Goal: Information Seeking & Learning: Learn about a topic

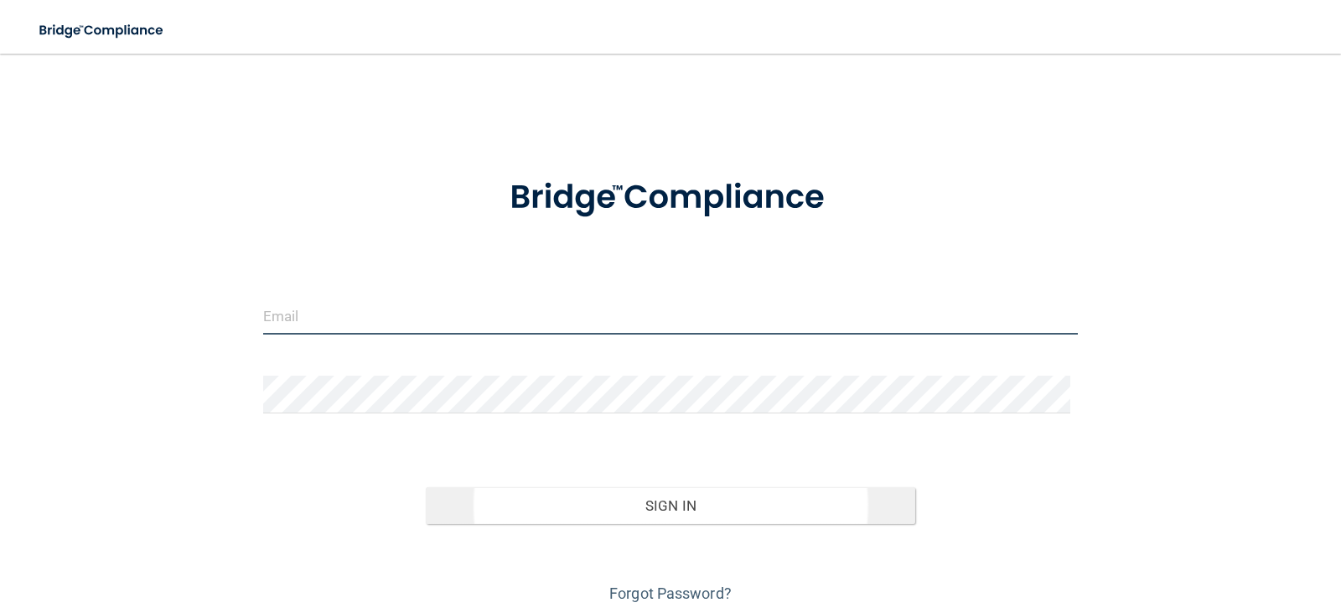
type input "[PERSON_NAME][EMAIL_ADDRESS][DOMAIN_NAME]"
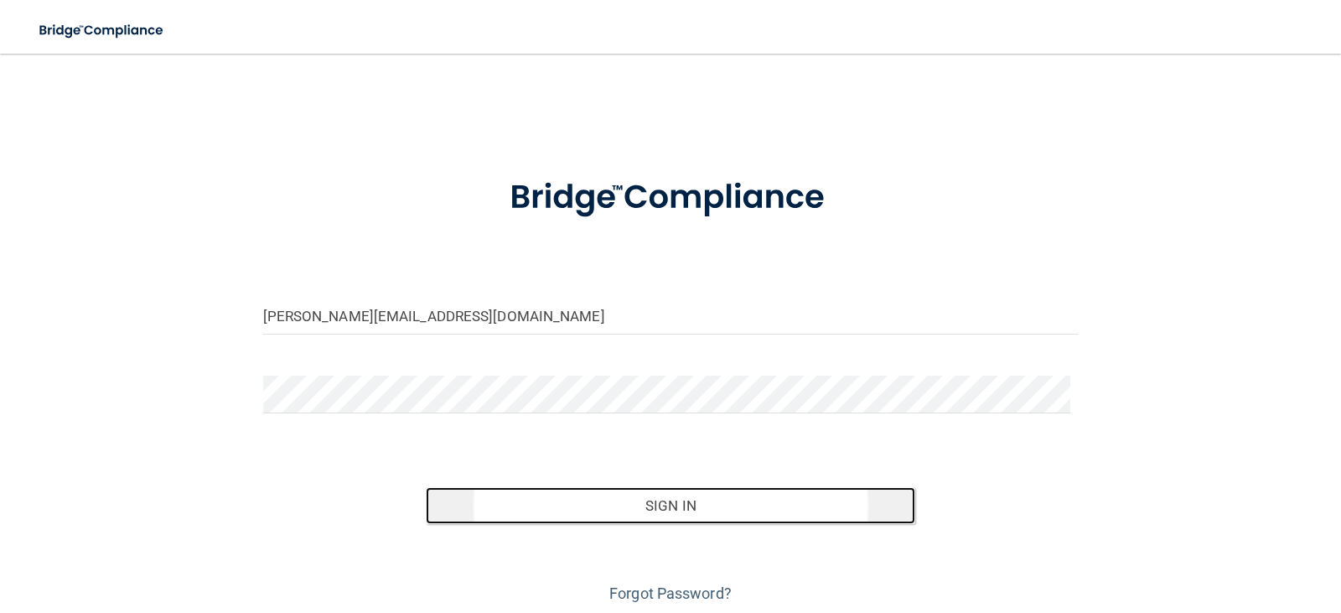
click at [640, 505] on button "Sign In" at bounding box center [670, 505] width 489 height 37
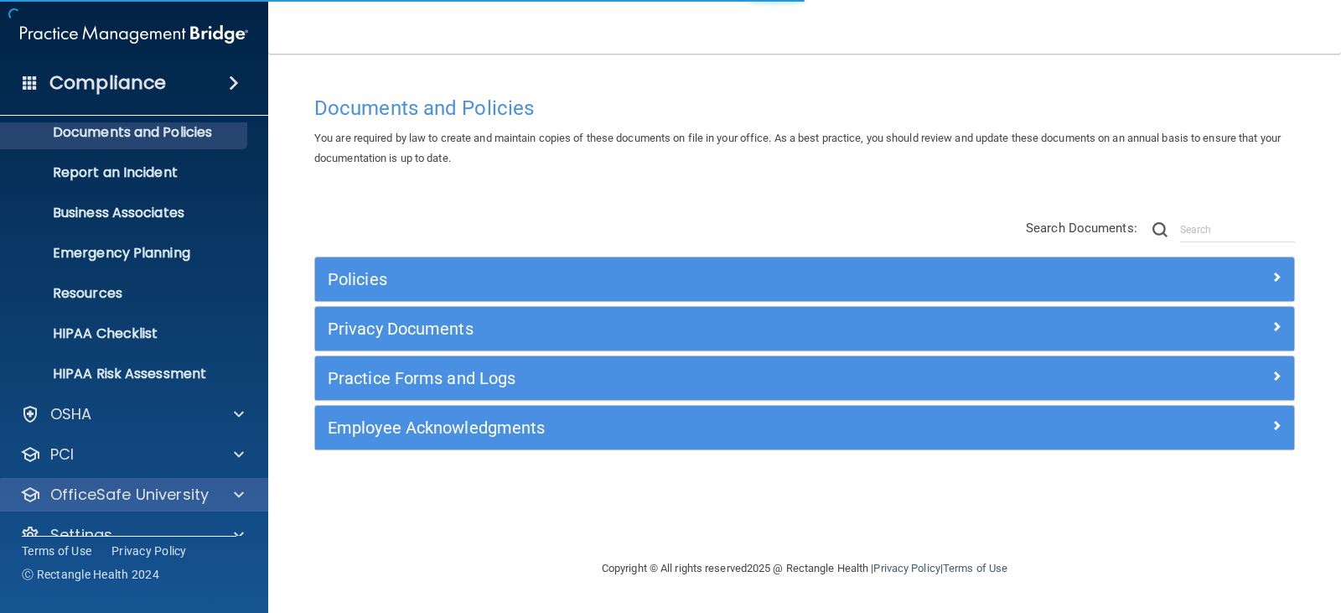
scroll to position [83, 0]
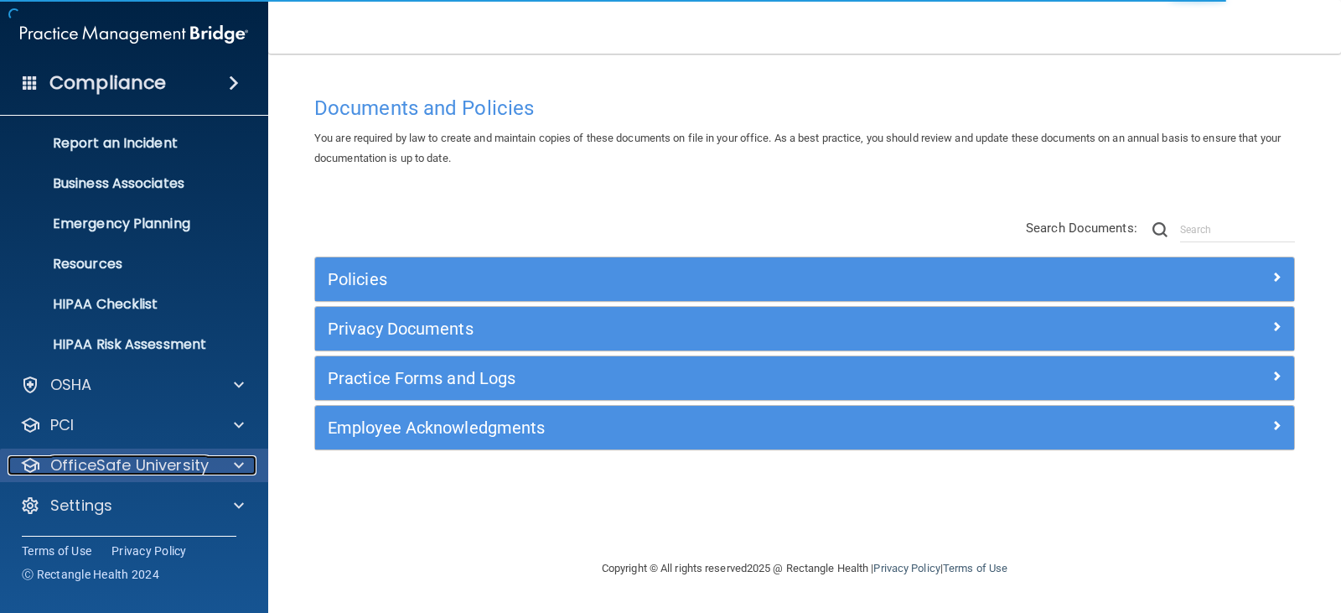
click at [215, 464] on div at bounding box center [236, 465] width 42 height 20
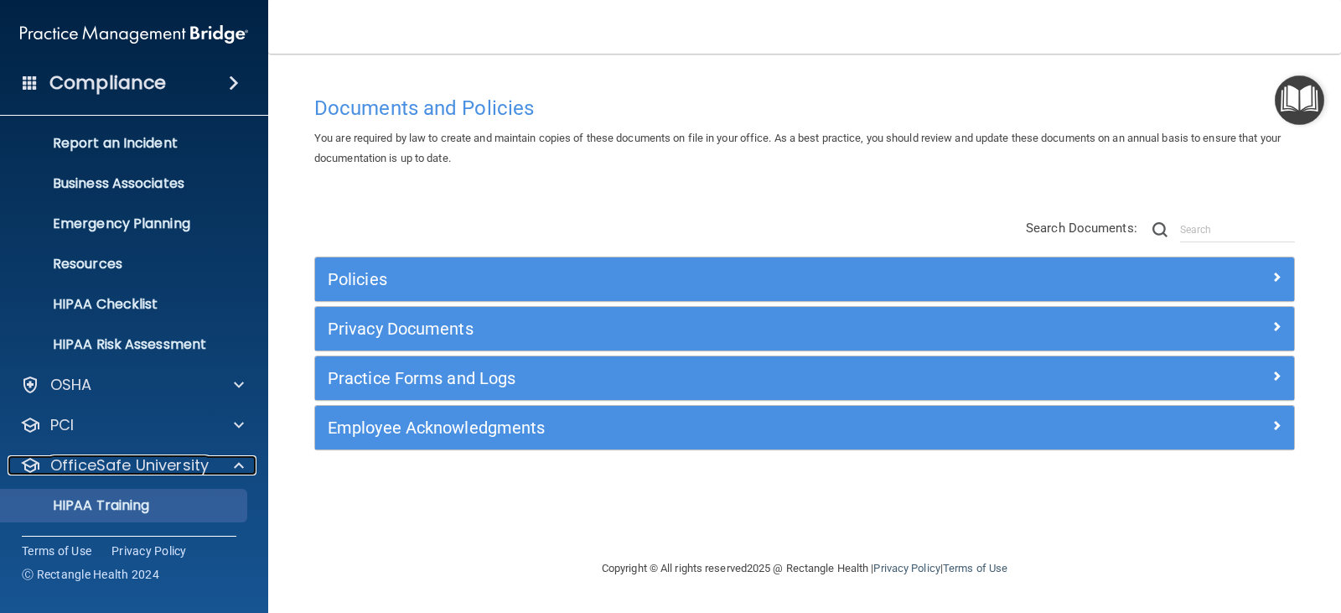
scroll to position [167, 0]
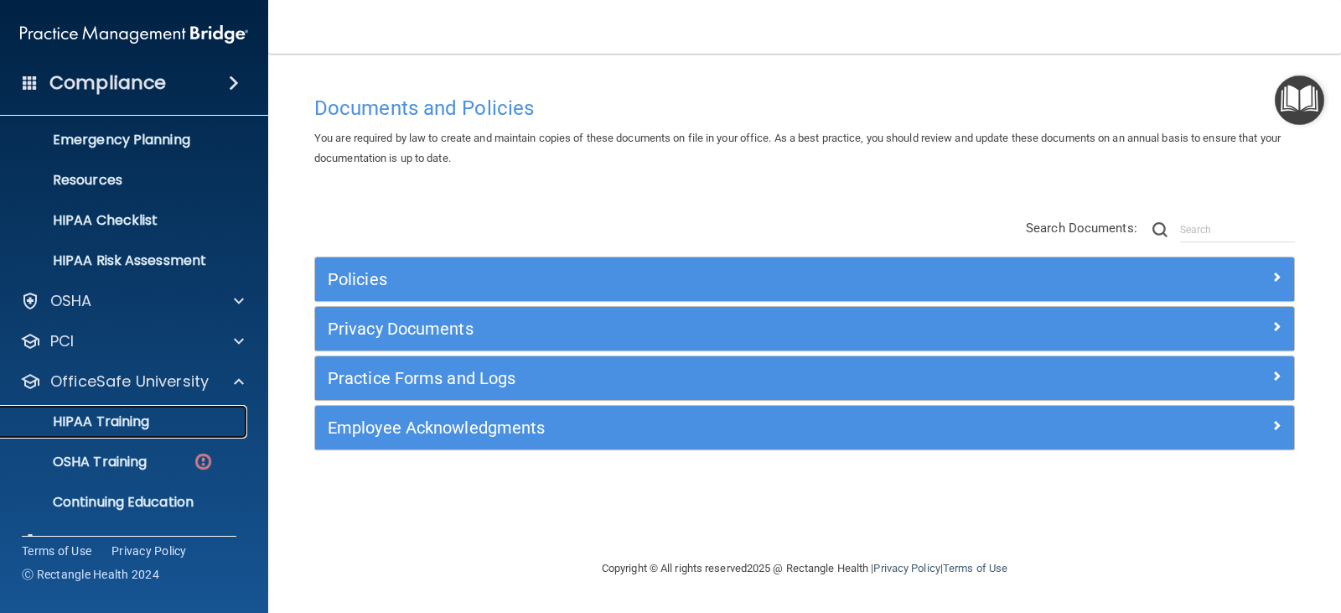
click at [127, 427] on p "HIPAA Training" at bounding box center [80, 421] width 138 height 17
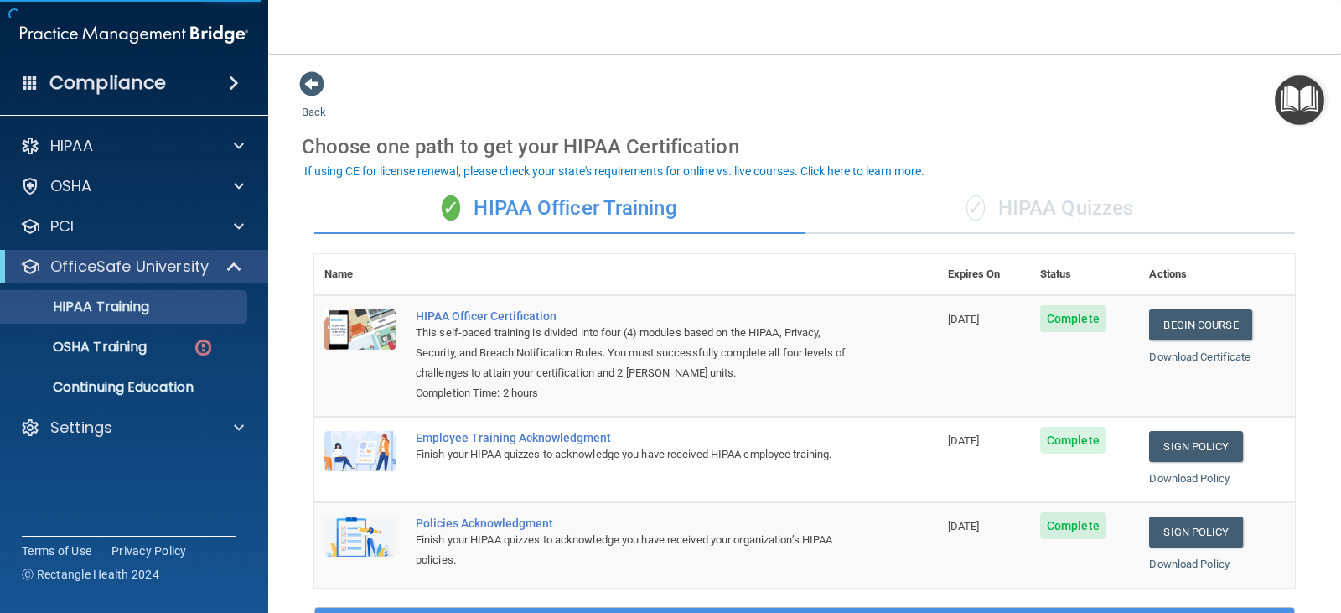
click at [1003, 215] on div "✓ HIPAA Quizzes" at bounding box center [1050, 209] width 490 height 50
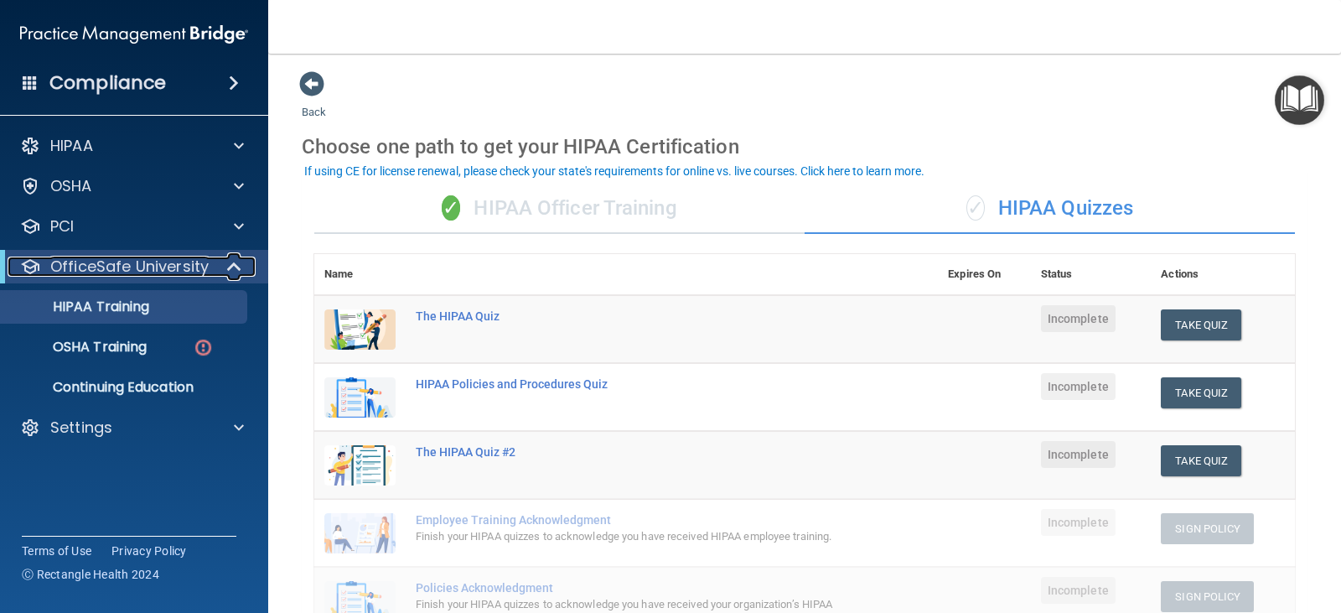
click at [69, 270] on p "OfficeSafe University" at bounding box center [129, 266] width 158 height 20
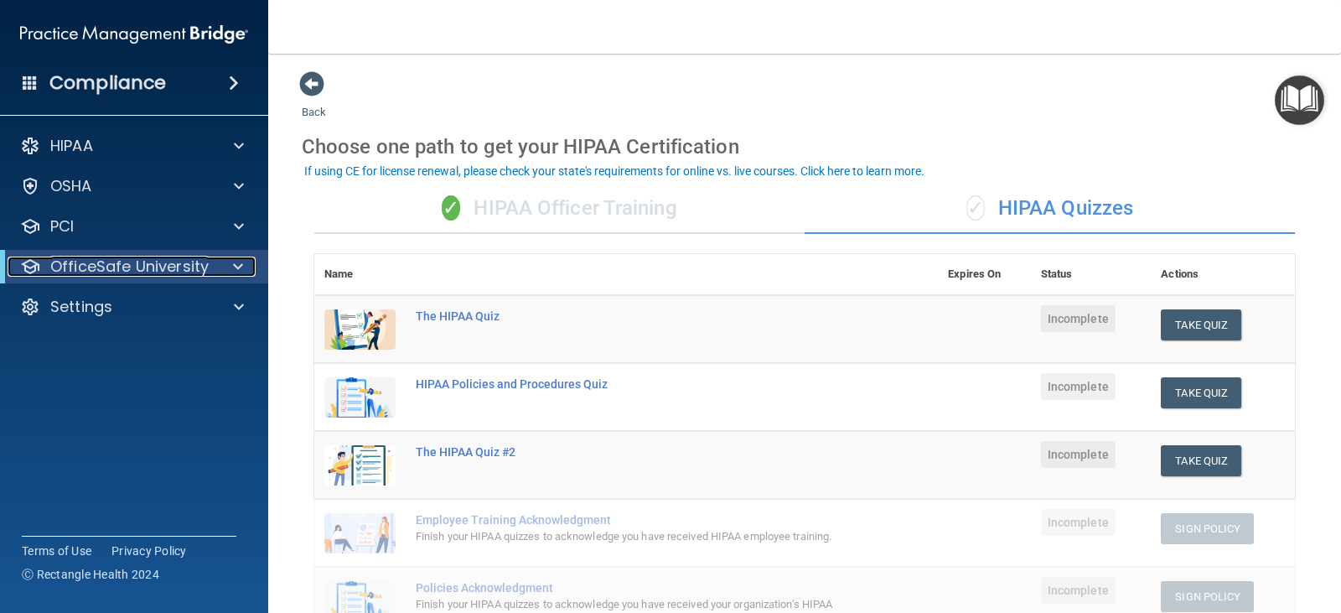
click at [69, 270] on p "OfficeSafe University" at bounding box center [129, 266] width 158 height 20
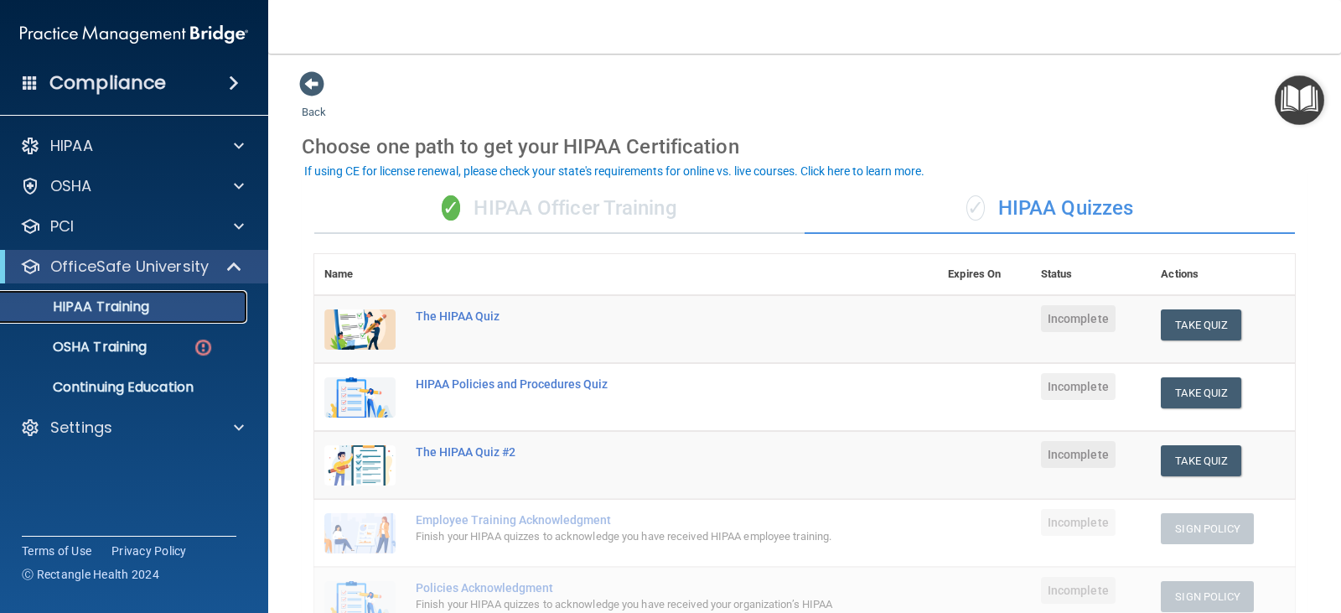
click at [126, 309] on p "HIPAA Training" at bounding box center [80, 306] width 138 height 17
click at [484, 218] on div "✓ HIPAA Officer Training" at bounding box center [559, 209] width 490 height 50
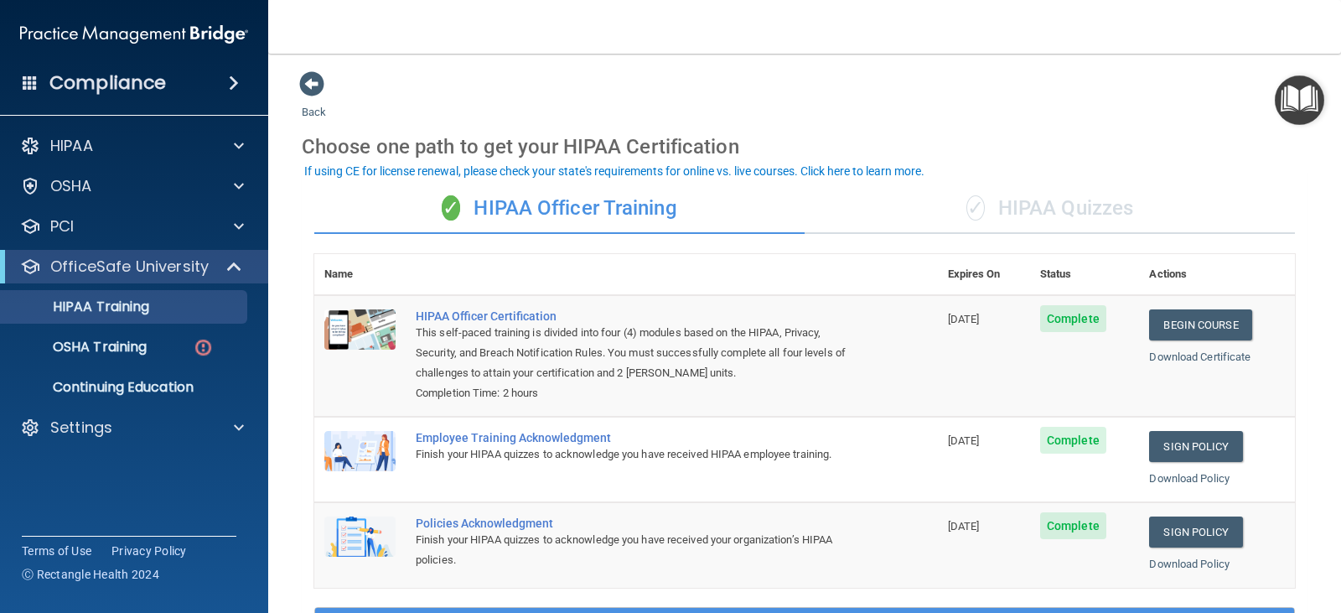
click at [1028, 215] on div "✓ HIPAA Quizzes" at bounding box center [1050, 209] width 490 height 50
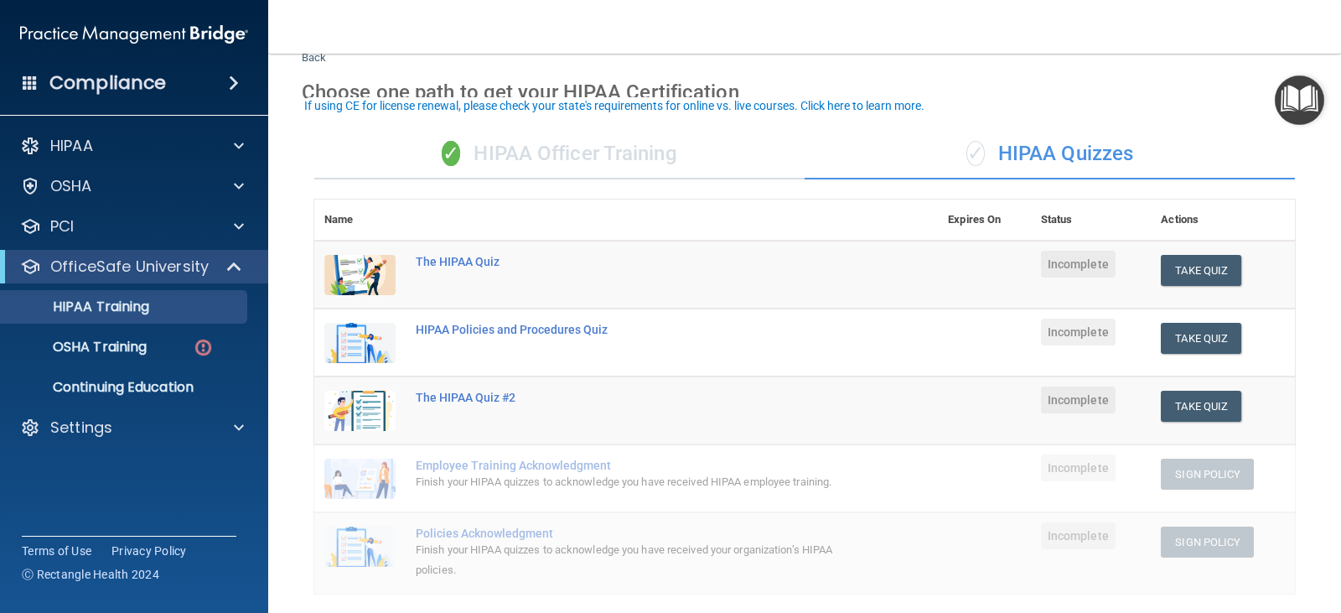
scroll to position [84, 0]
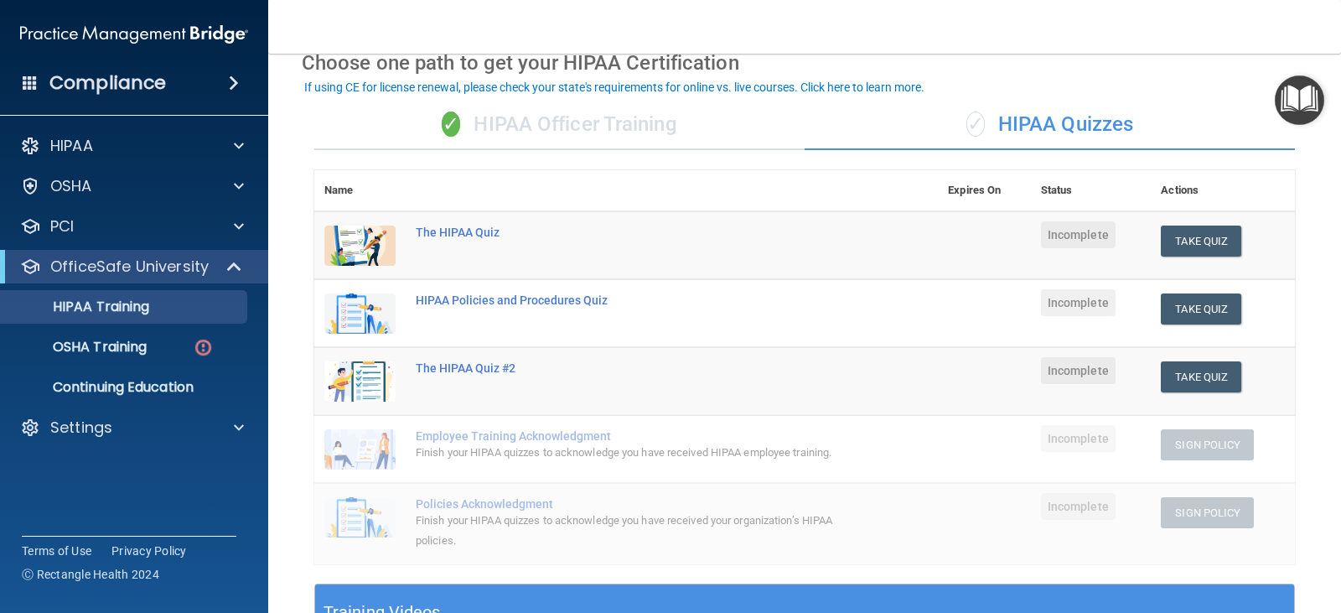
click at [603, 126] on div "✓ HIPAA Officer Training" at bounding box center [559, 125] width 490 height 50
